Goal: Task Accomplishment & Management: Use online tool/utility

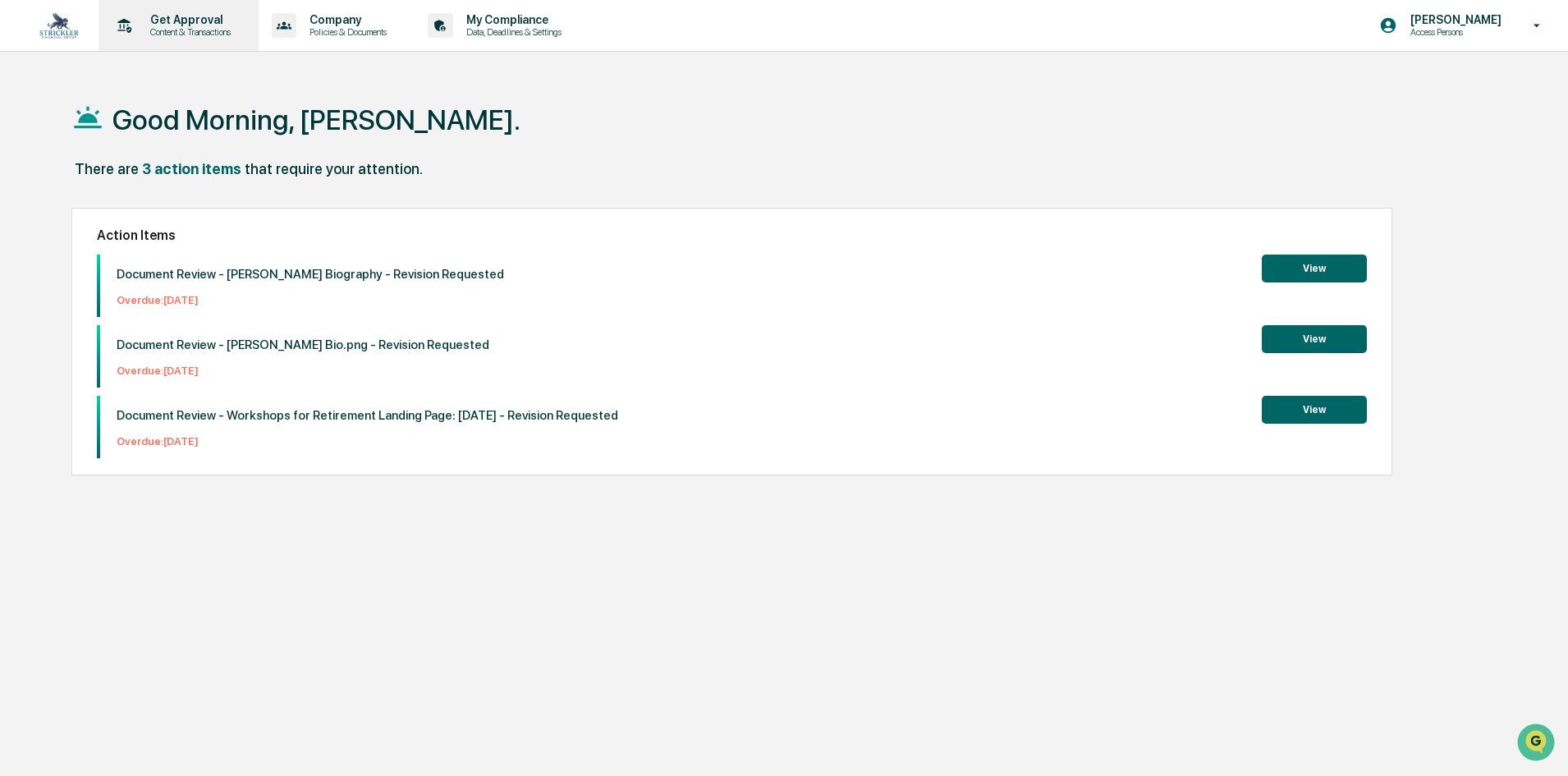
click at [163, 31] on p "Content & Transactions" at bounding box center [188, 31] width 102 height 12
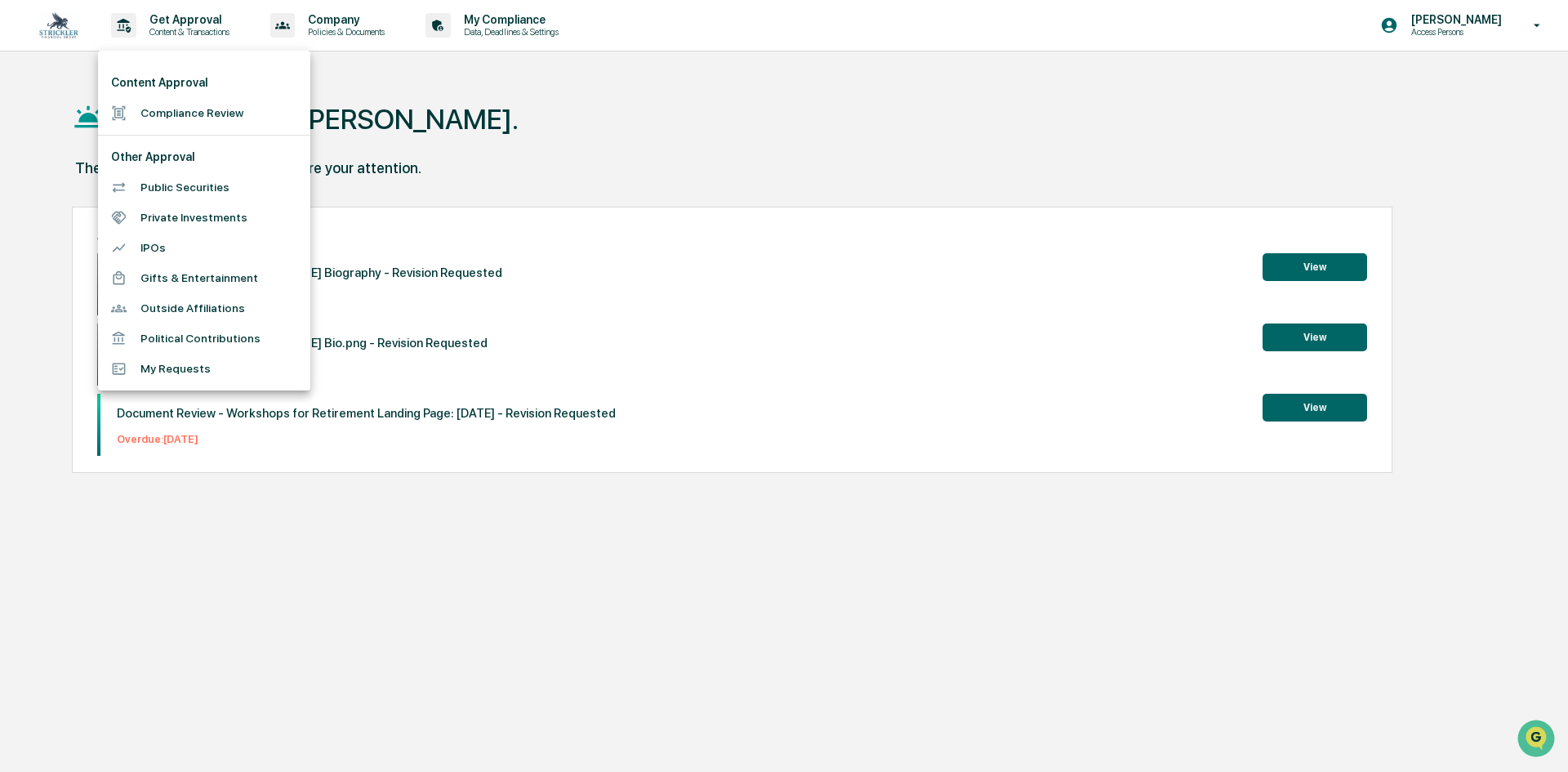
click at [230, 113] on li "Compliance Review" at bounding box center [205, 113] width 213 height 30
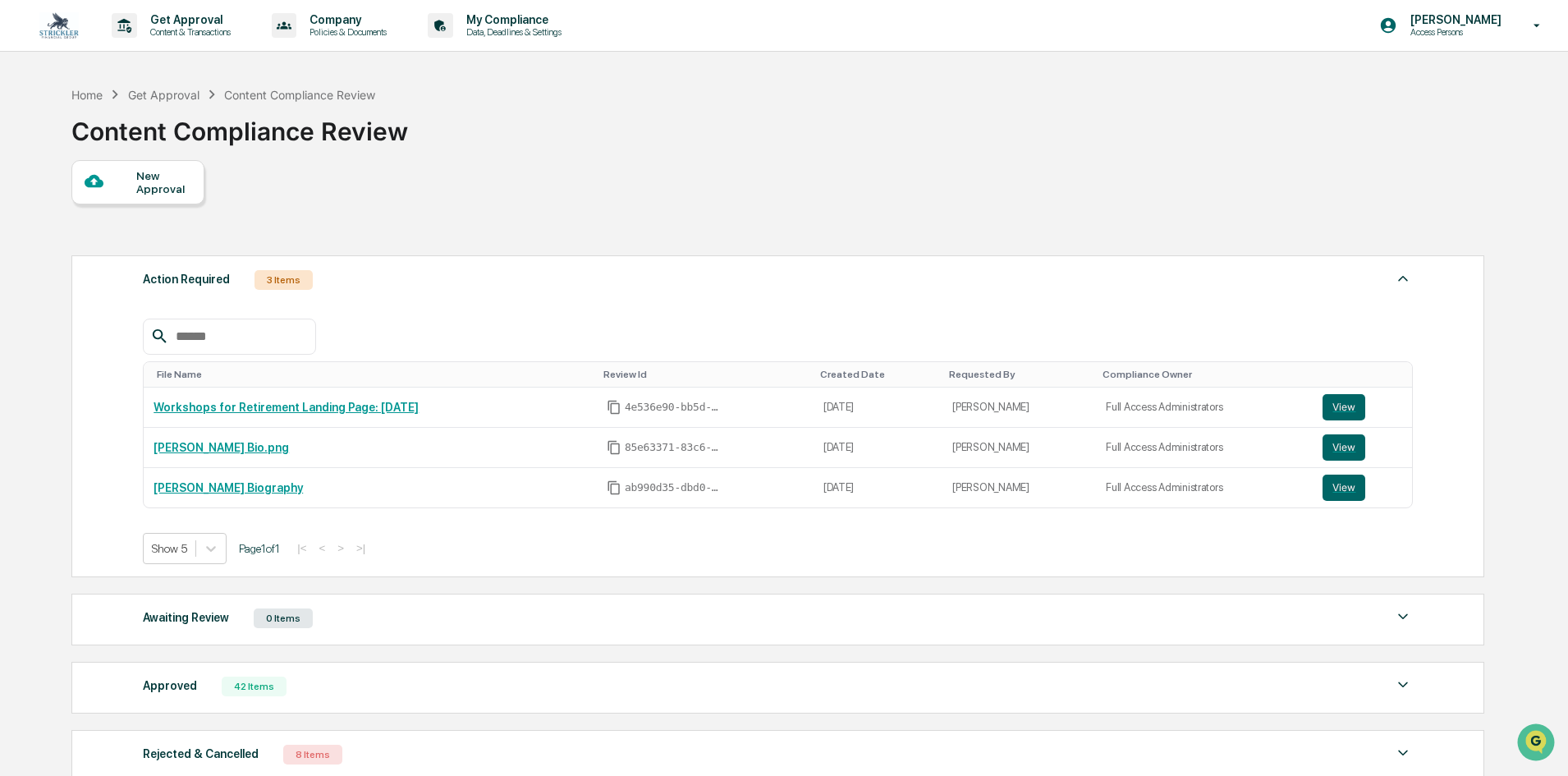
click at [142, 200] on div "New Approval" at bounding box center [137, 183] width 133 height 45
drag, startPoint x: 421, startPoint y: 463, endPoint x: 600, endPoint y: 413, distance: 185.9
drag, startPoint x: 264, startPoint y: 687, endPoint x: 285, endPoint y: 593, distance: 96.3
click at [265, 687] on div "42 Items" at bounding box center [254, 687] width 65 height 20
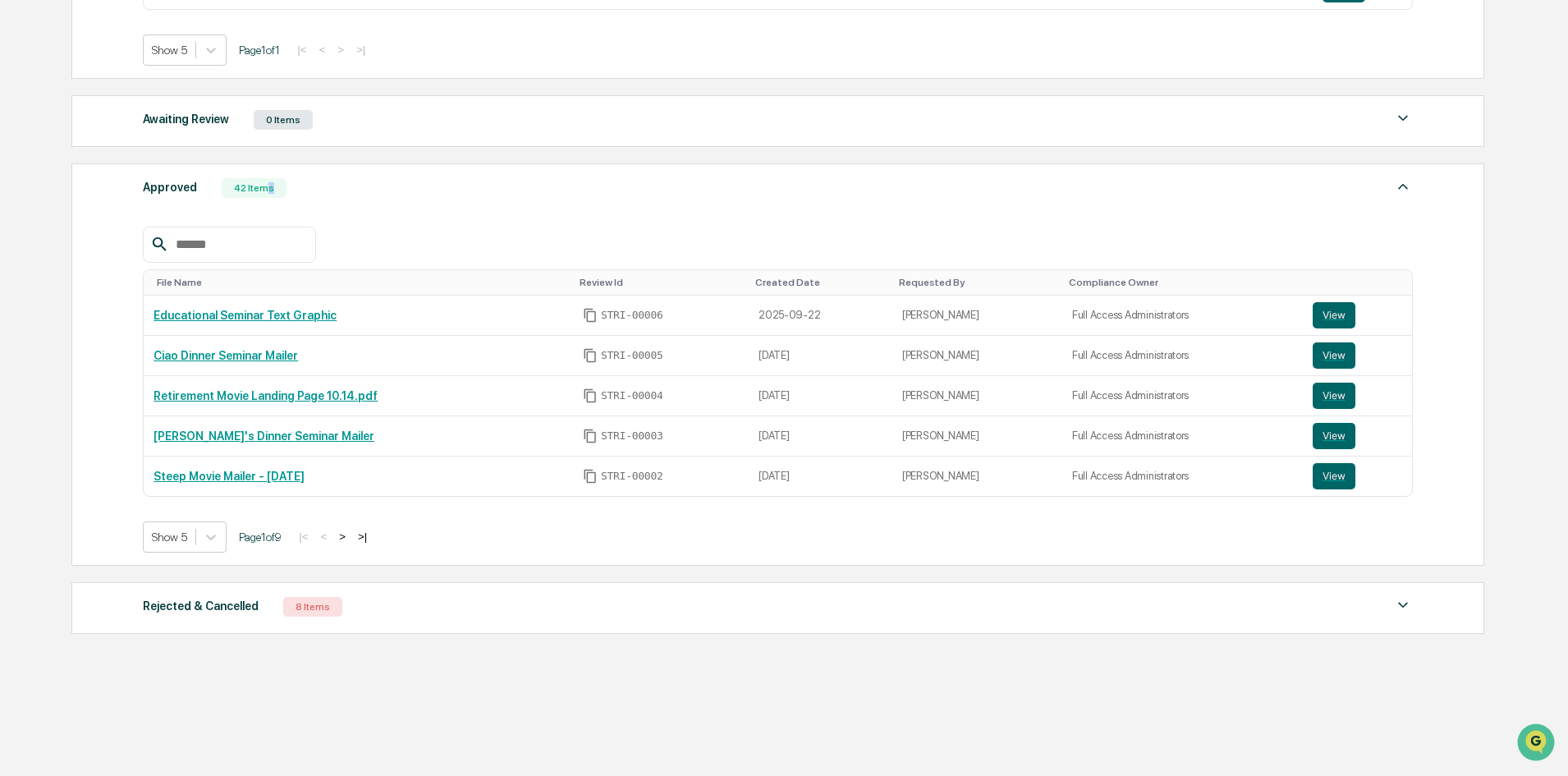
scroll to position [505, 0]
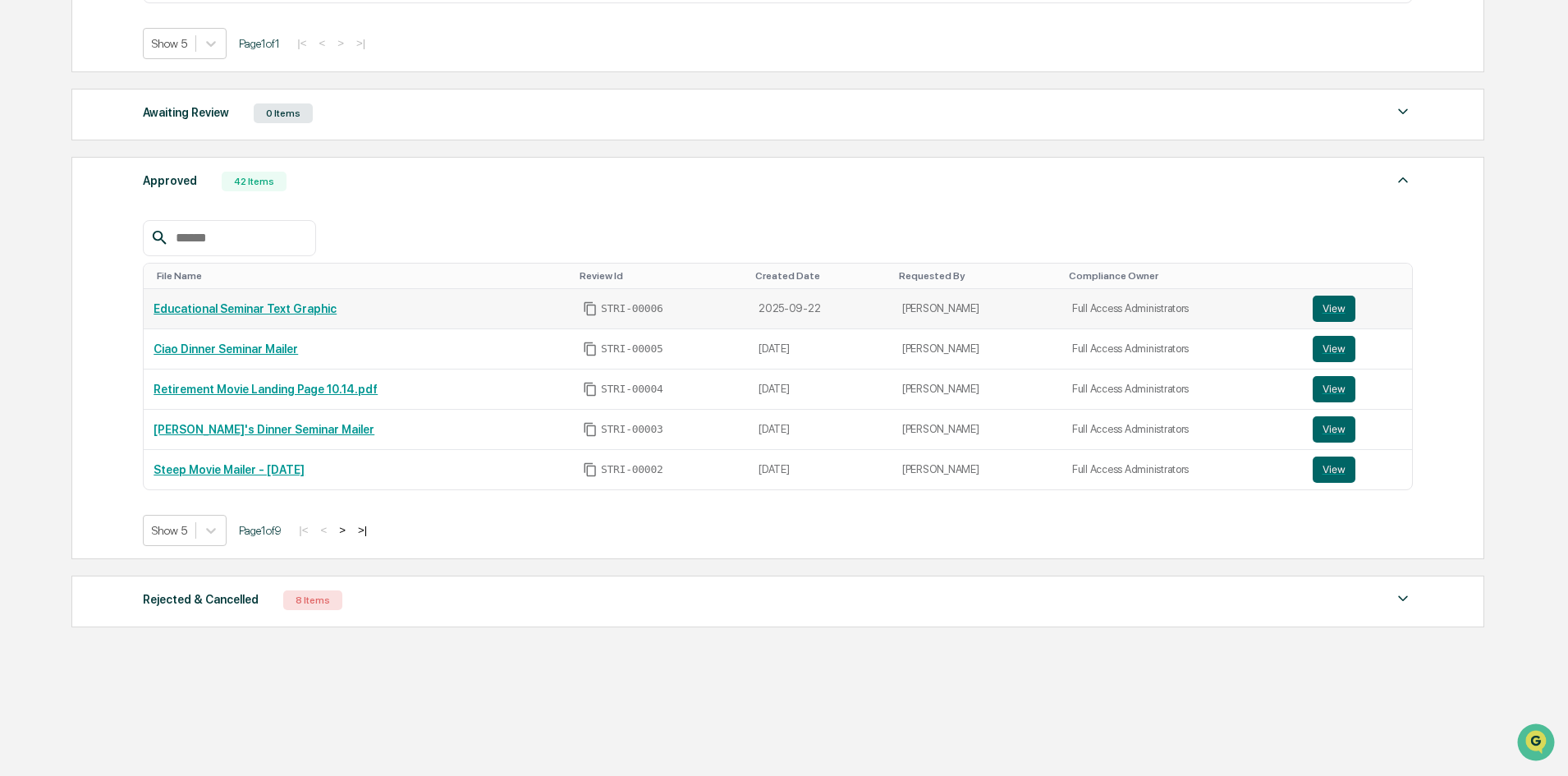
click at [277, 304] on link "Educational Seminar Text Graphic" at bounding box center [245, 308] width 183 height 13
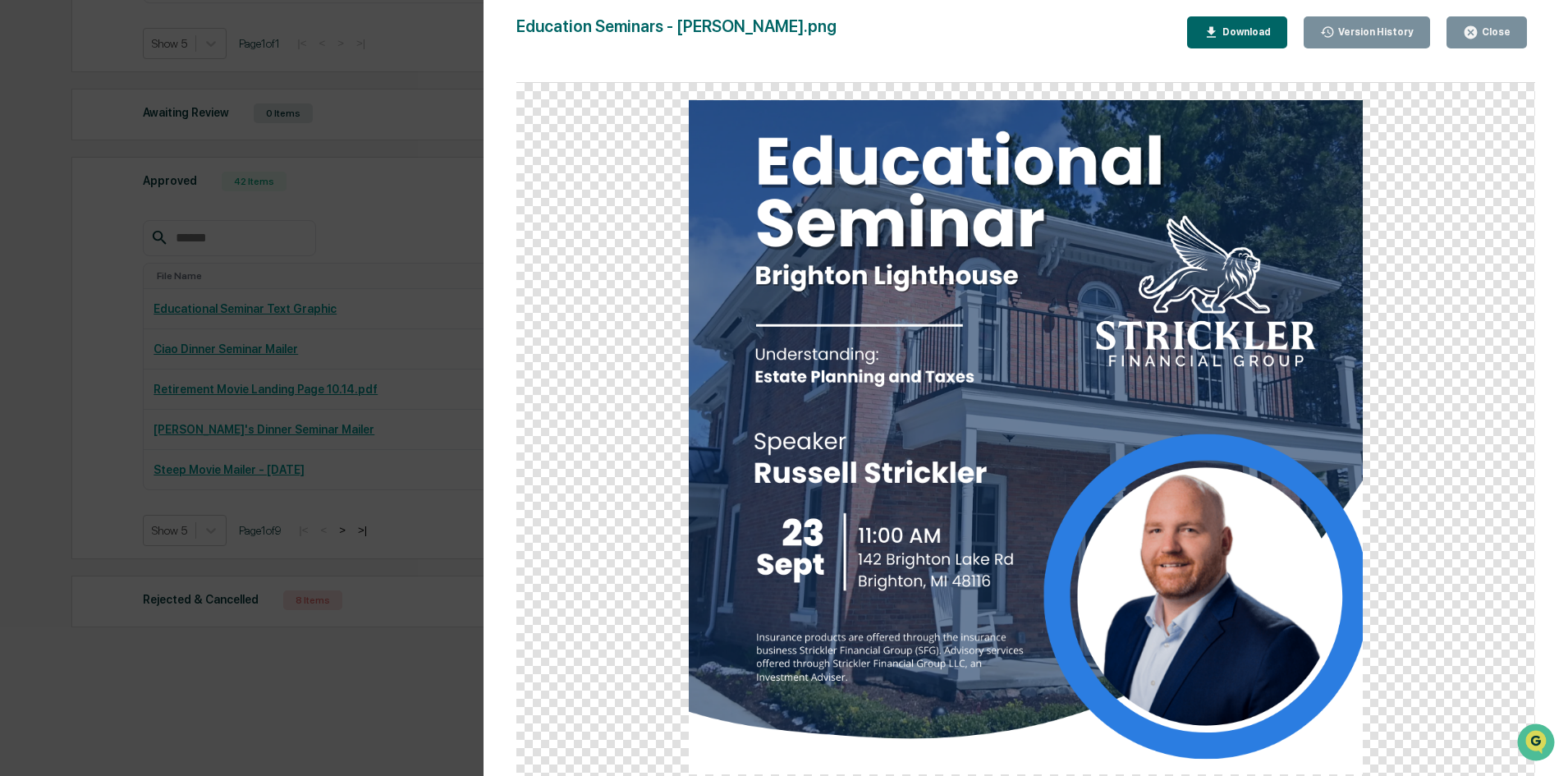
drag, startPoint x: 1473, startPoint y: 27, endPoint x: 575, endPoint y: 274, distance: 931.4
click at [1472, 27] on icon "button" at bounding box center [1470, 32] width 12 height 12
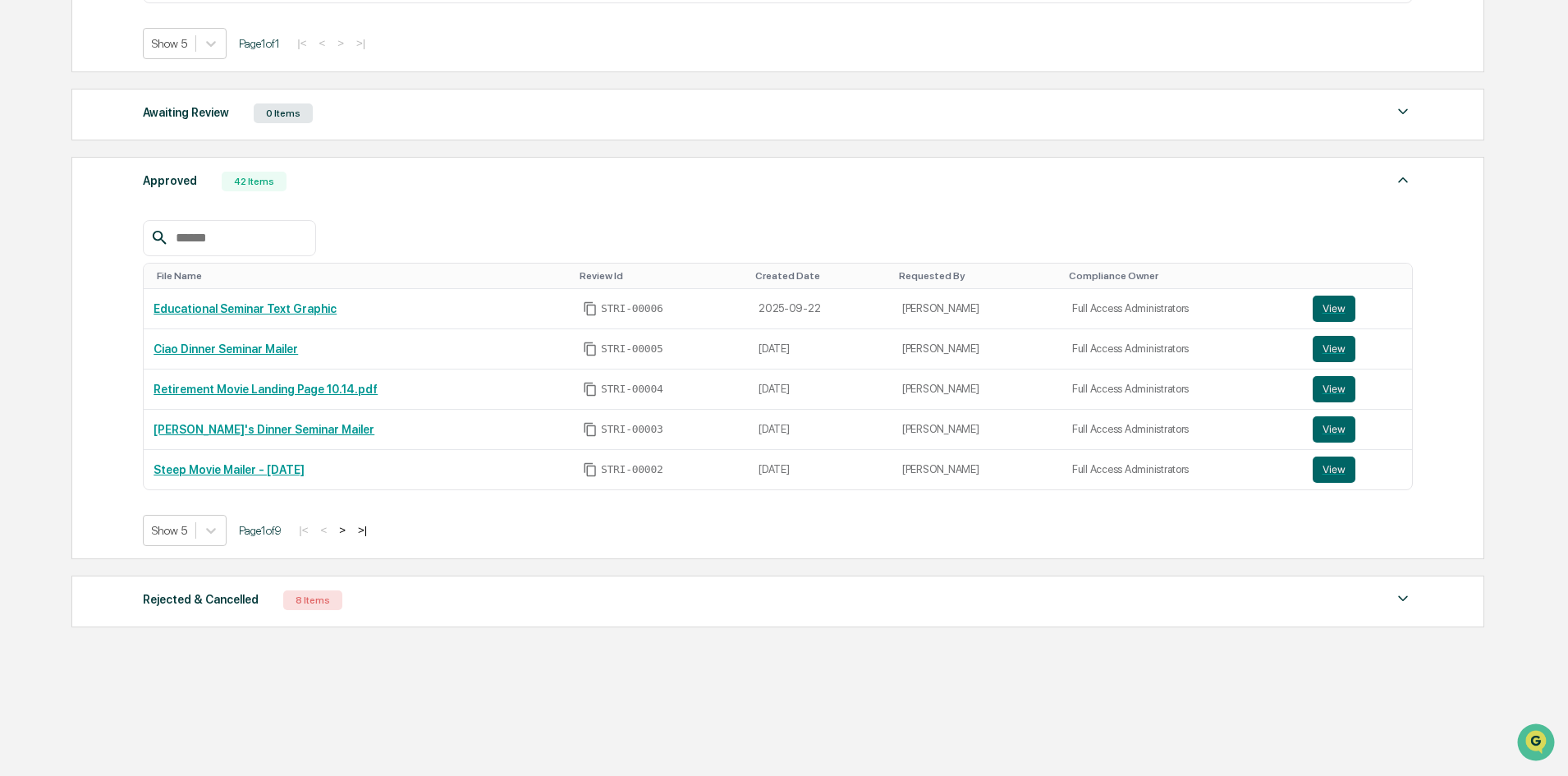
click at [448, 256] on div at bounding box center [777, 238] width 1270 height 37
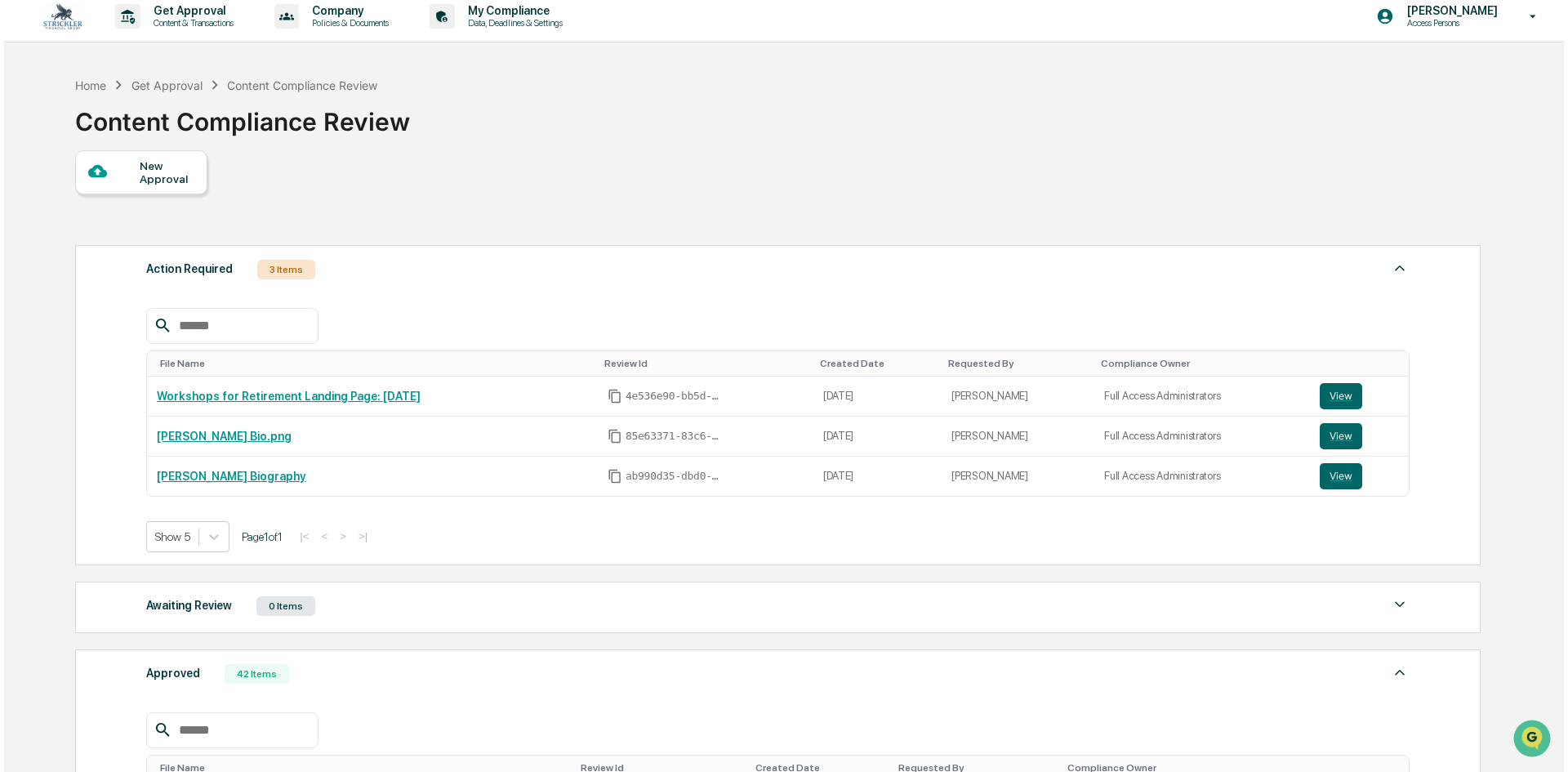
scroll to position [0, 0]
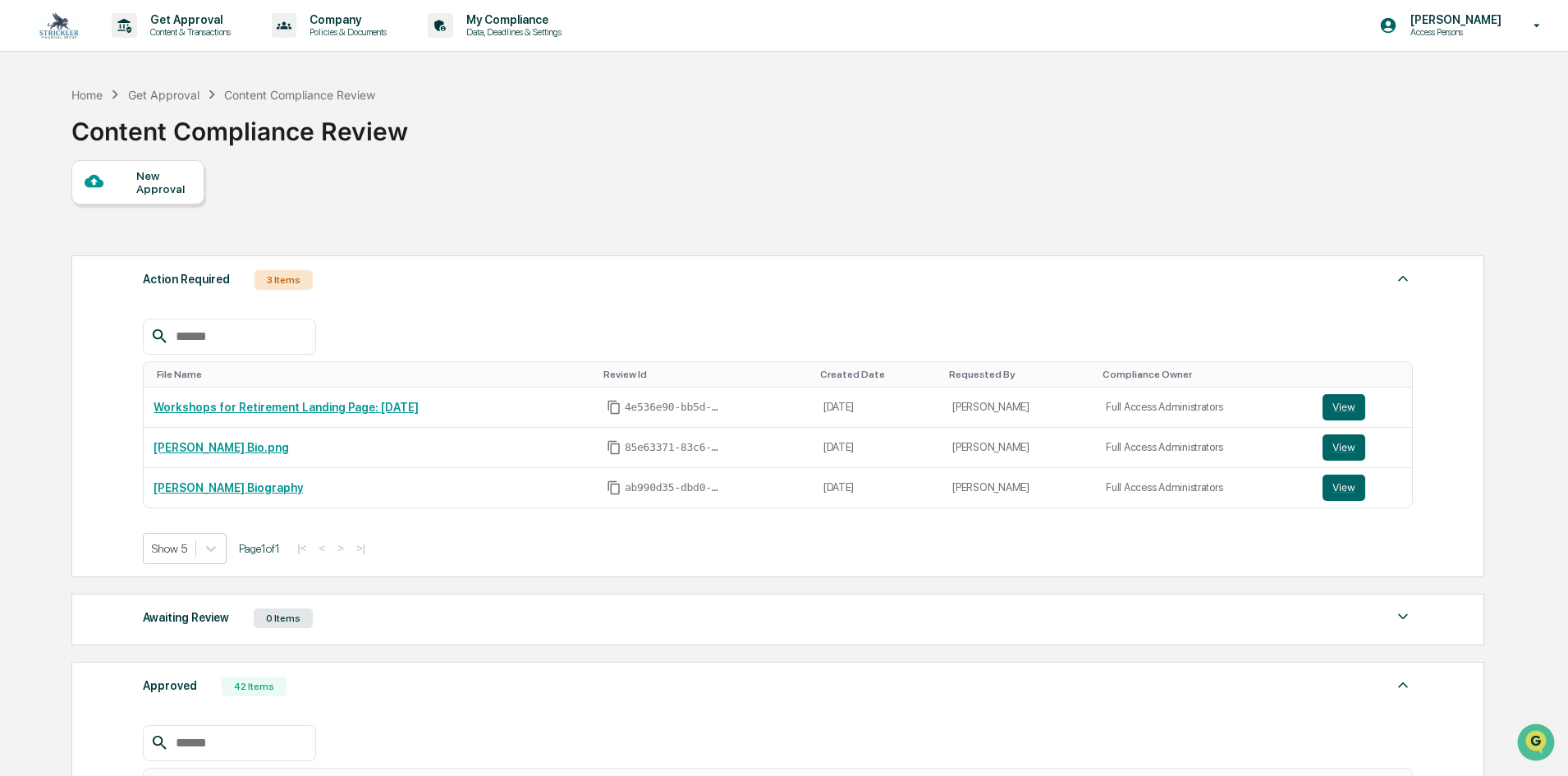
click at [152, 178] on div "New Approval" at bounding box center [164, 182] width 55 height 26
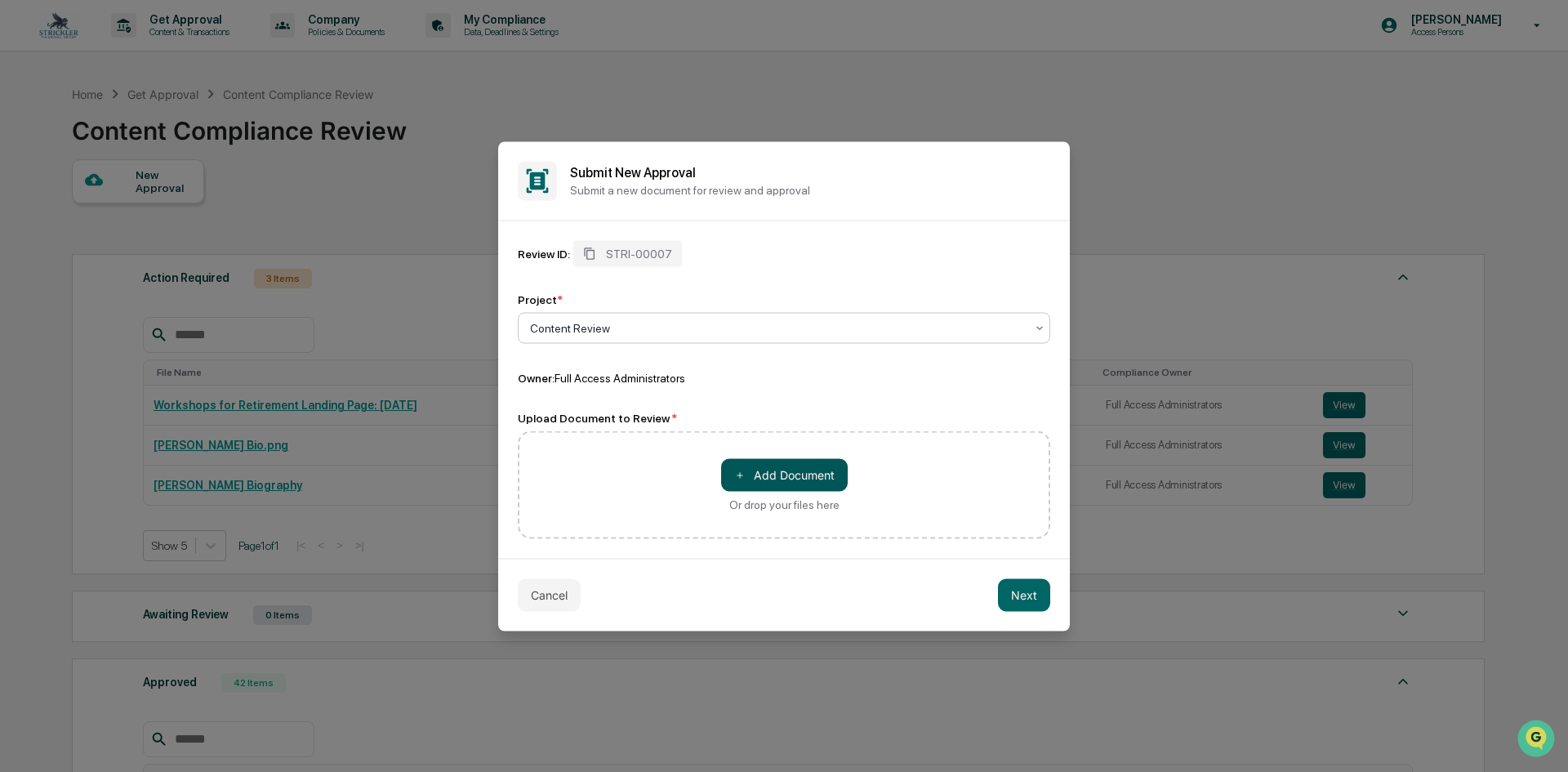
click at [771, 471] on button "＋ Add Document" at bounding box center [784, 474] width 127 height 33
click at [789, 477] on button "＋ Add Document" at bounding box center [784, 474] width 127 height 33
click at [796, 476] on button "＋ Add Document" at bounding box center [784, 474] width 127 height 33
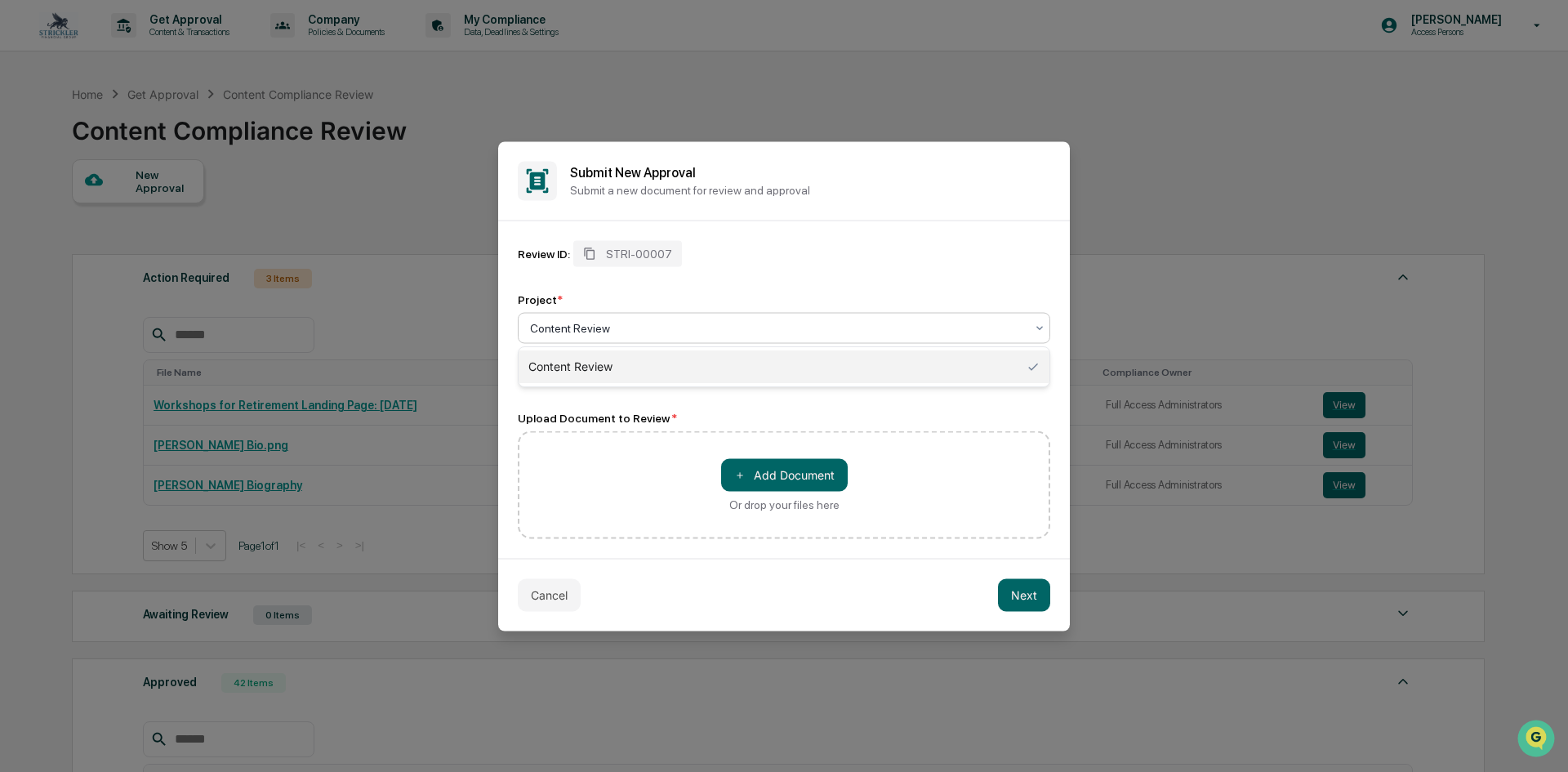
click at [631, 330] on div at bounding box center [777, 327] width 495 height 16
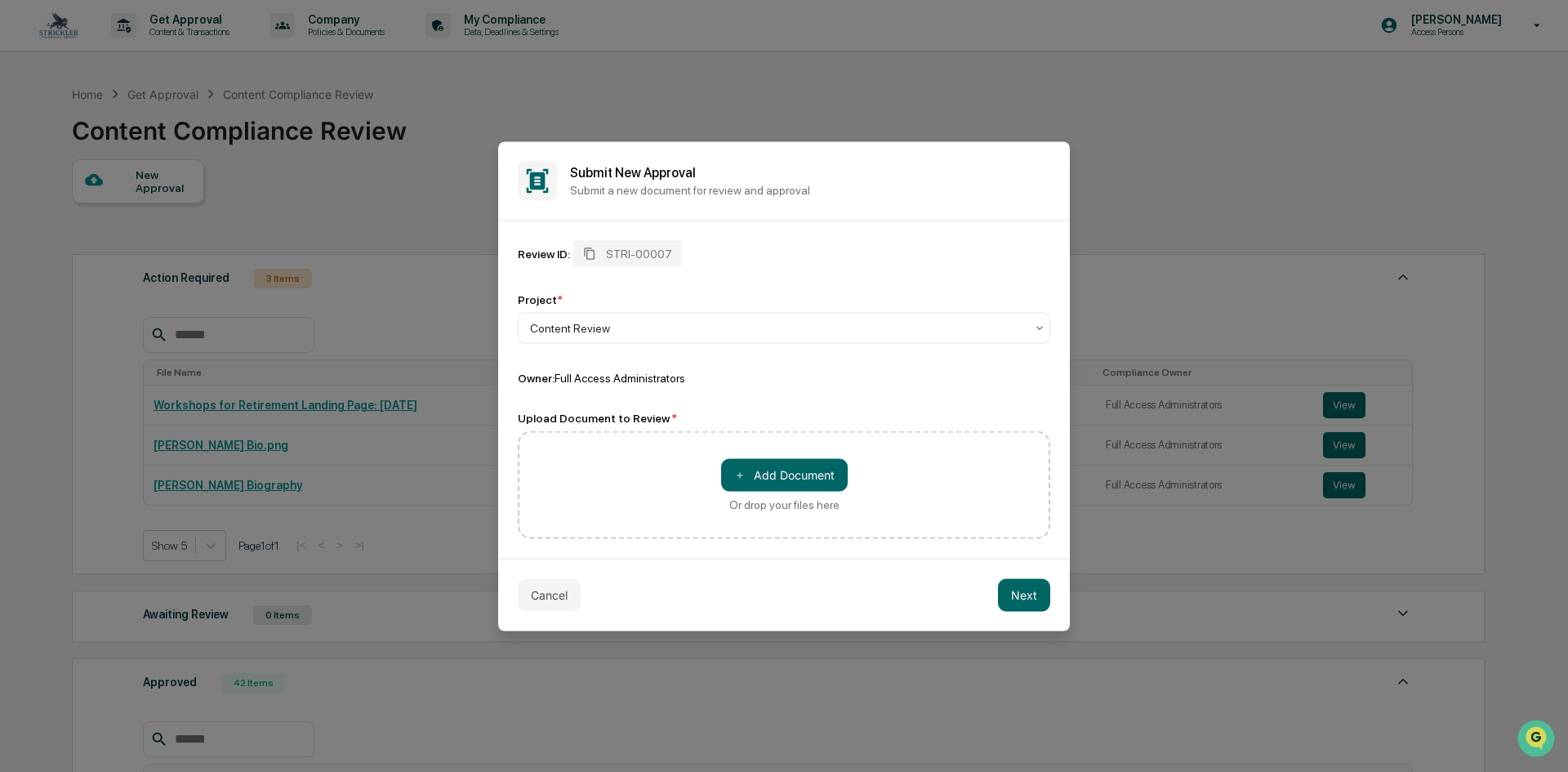
click at [687, 241] on div "Review ID: STRI-00007" at bounding box center [783, 253] width 532 height 26
click at [681, 242] on div "Review ID: STRI-00007" at bounding box center [783, 253] width 532 height 26
click at [682, 242] on div "Review ID: STRI-00007" at bounding box center [783, 253] width 532 height 26
click at [645, 326] on div at bounding box center [777, 327] width 495 height 16
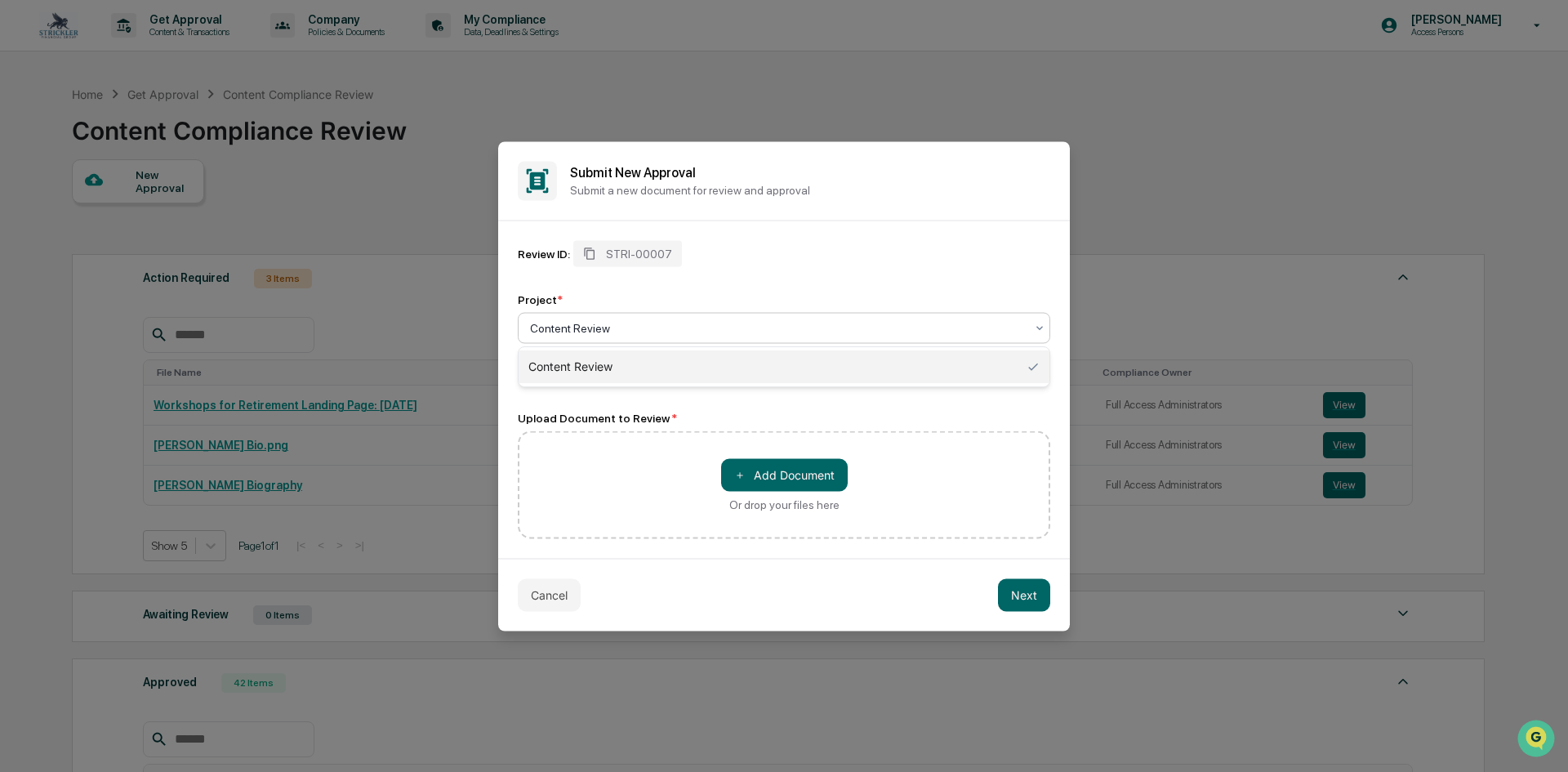
click at [695, 269] on div "Review ID: STRI-00007 Project * 1 result available. Use Up and Down to choose o…" at bounding box center [783, 312] width 532 height 144
